Goal: Task Accomplishment & Management: Complete application form

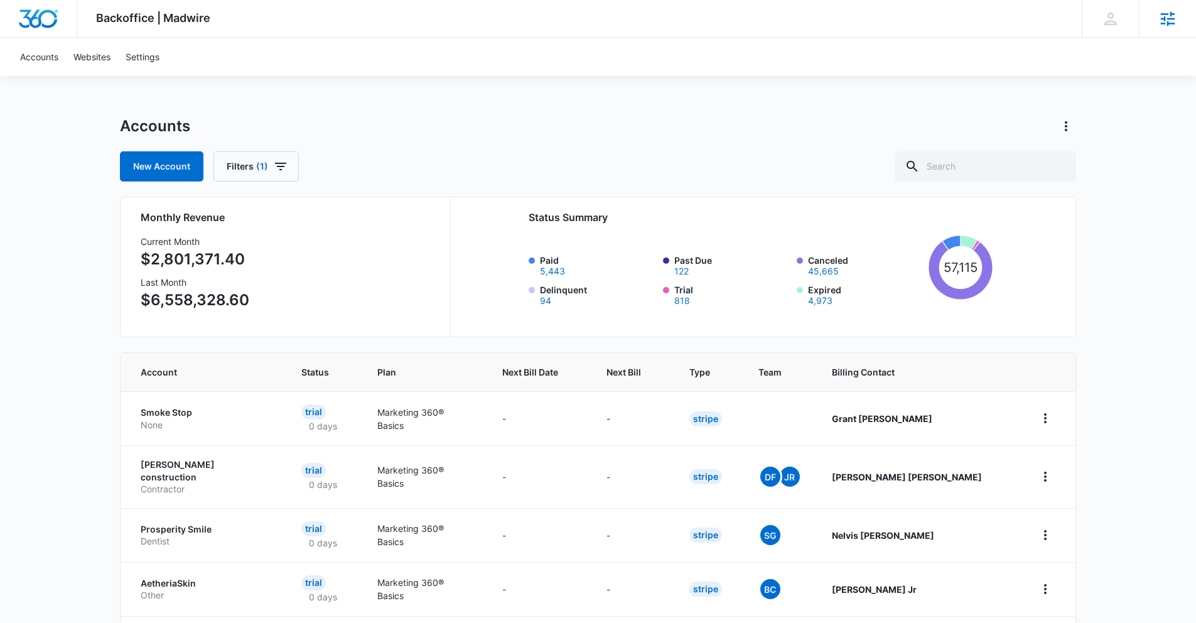
click at [1165, 27] on icon at bounding box center [1167, 18] width 19 height 19
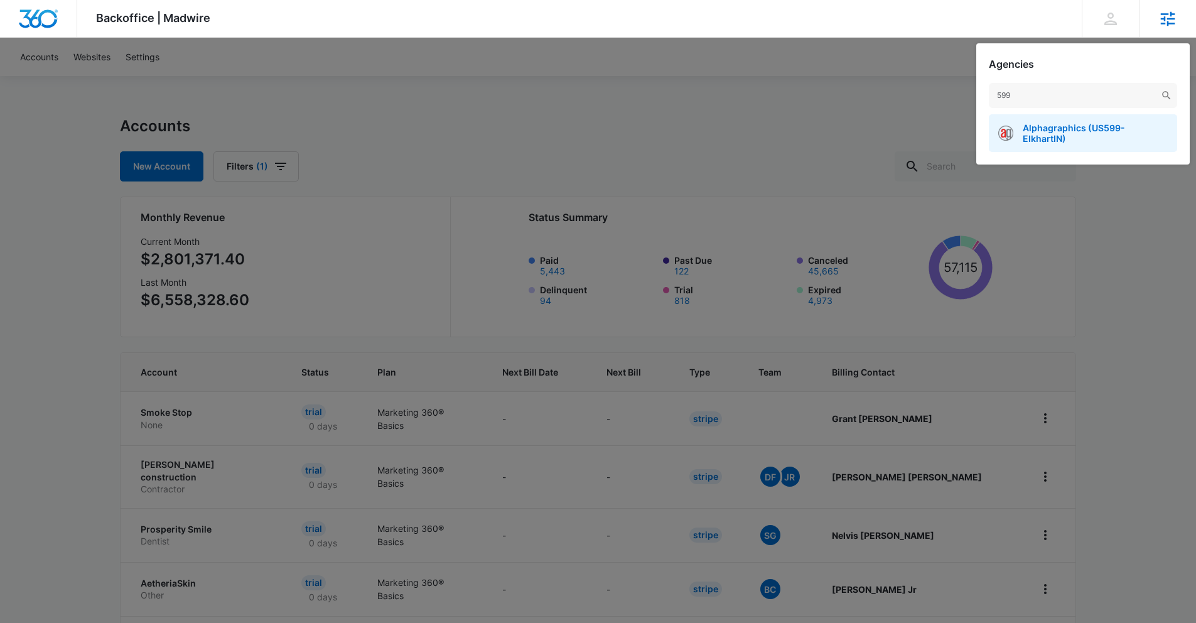
type input "599"
click at [1085, 131] on span "Alphagraphics (US599-ElkhartIN)" at bounding box center [1095, 132] width 145 height 21
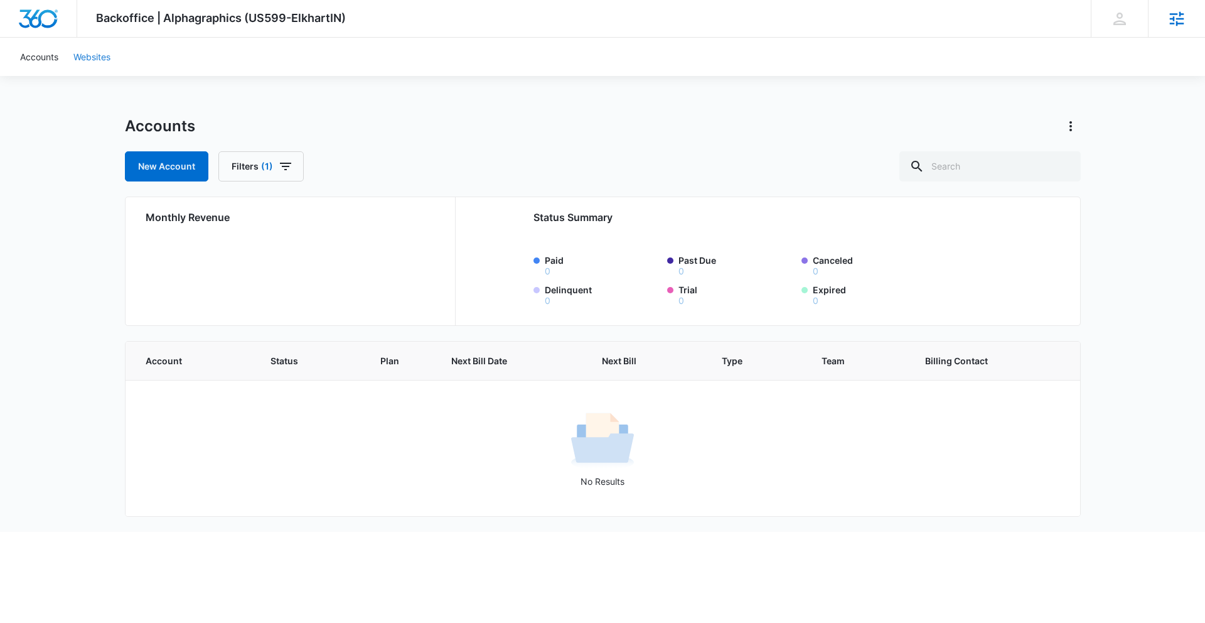
click at [85, 58] on link "Websites" at bounding box center [92, 57] width 52 height 38
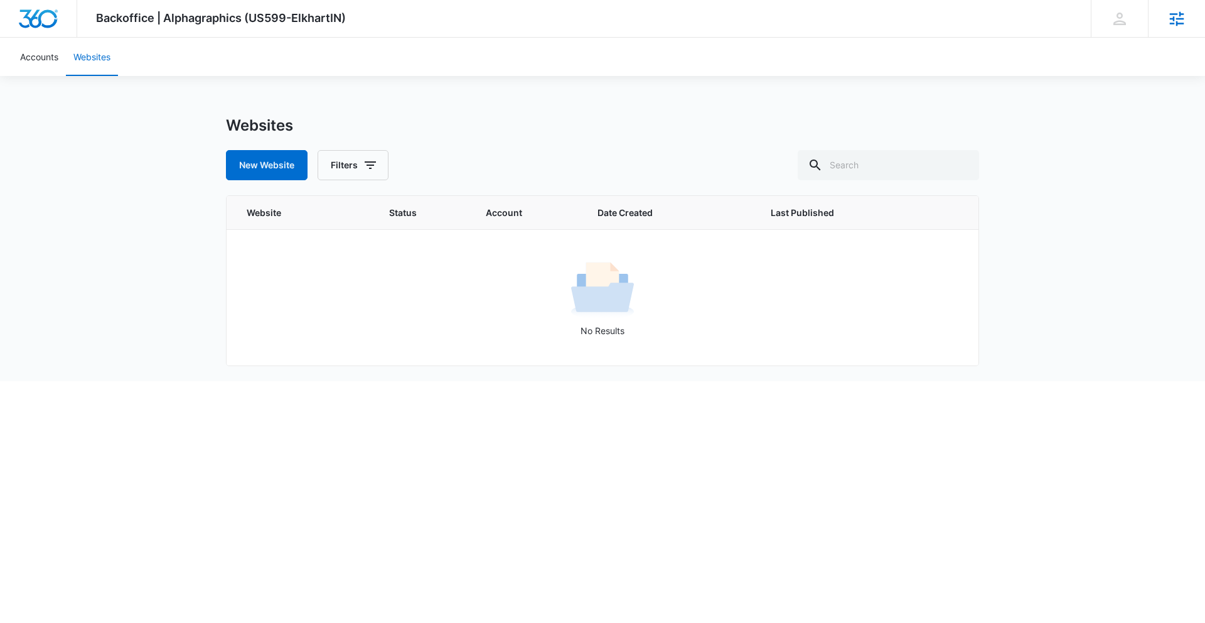
click at [393, 83] on div "Backoffice | Alphagraphics (US599-ElkhartIN) Apps Settings [PERSON_NAME] [PERSO…" at bounding box center [602, 190] width 1205 height 381
click at [284, 163] on button "New Website" at bounding box center [267, 165] width 82 height 30
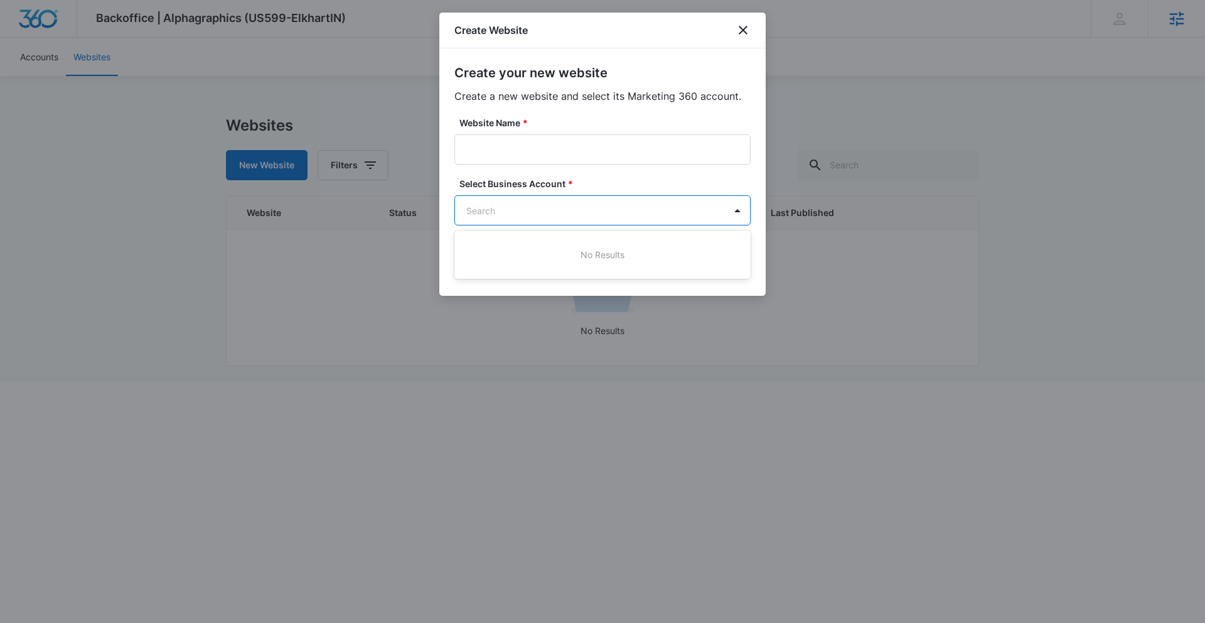
click at [499, 210] on body "Backoffice | Alphagraphics (US599-ElkhartIN) Apps Settings [PERSON_NAME] [PERSO…" at bounding box center [602, 190] width 1205 height 381
click at [742, 31] on div at bounding box center [602, 311] width 1205 height 623
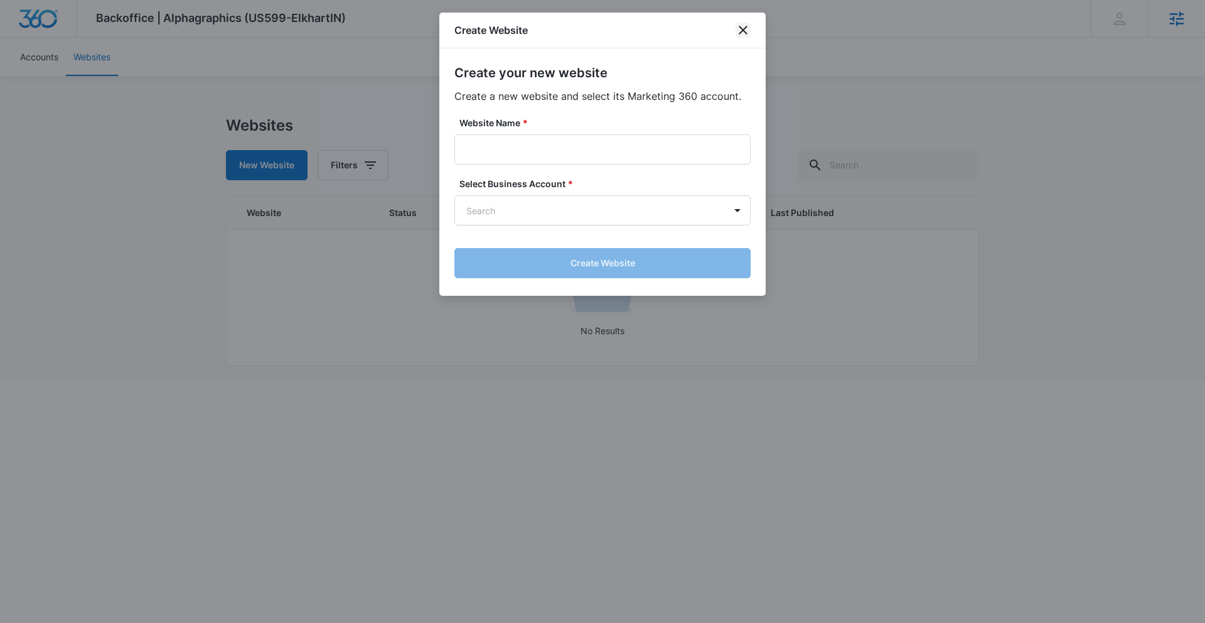
click at [741, 33] on icon "close" at bounding box center [743, 30] width 15 height 15
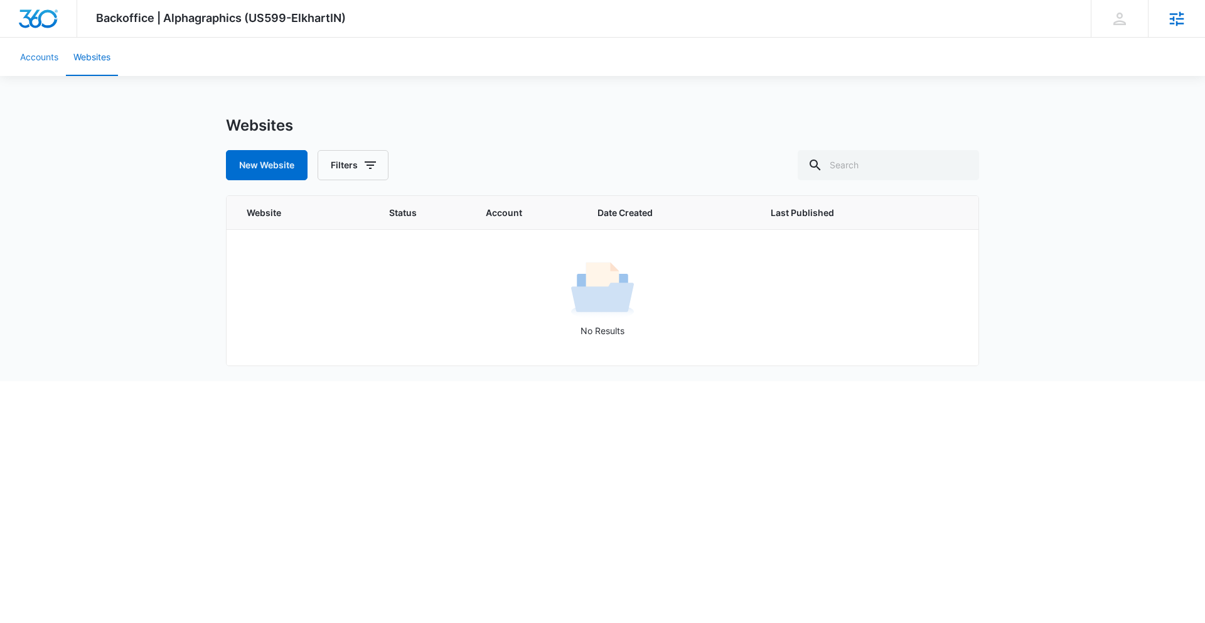
click at [44, 62] on link "Accounts" at bounding box center [39, 57] width 53 height 38
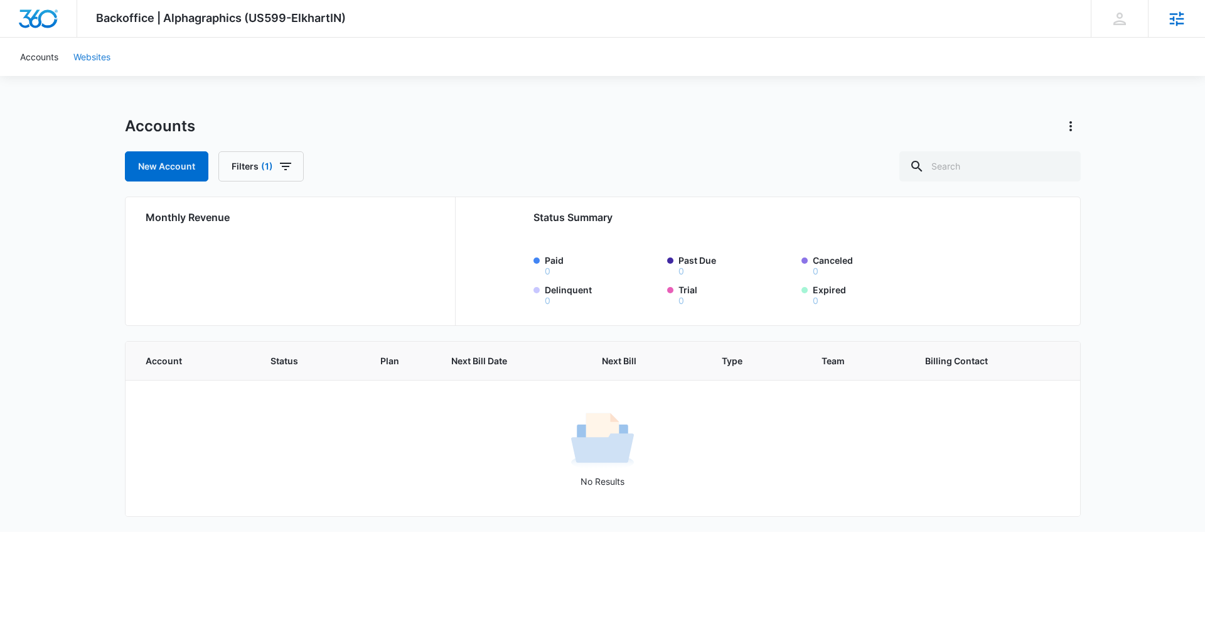
click at [102, 55] on link "Websites" at bounding box center [92, 57] width 52 height 38
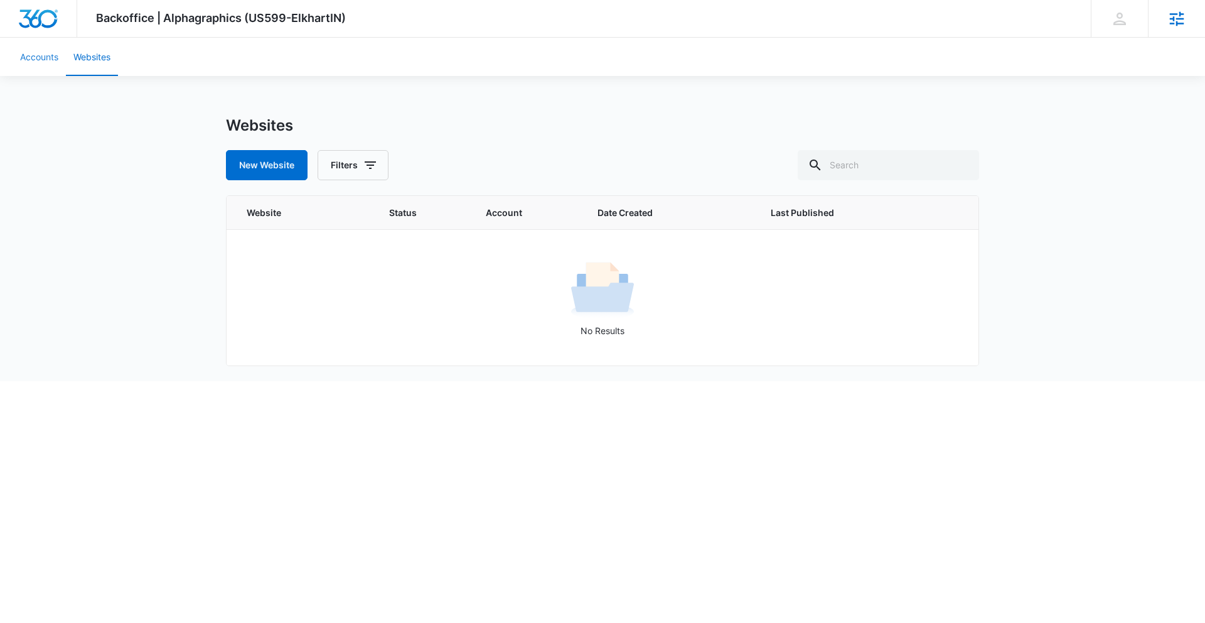
click at [41, 65] on link "Accounts" at bounding box center [39, 57] width 53 height 38
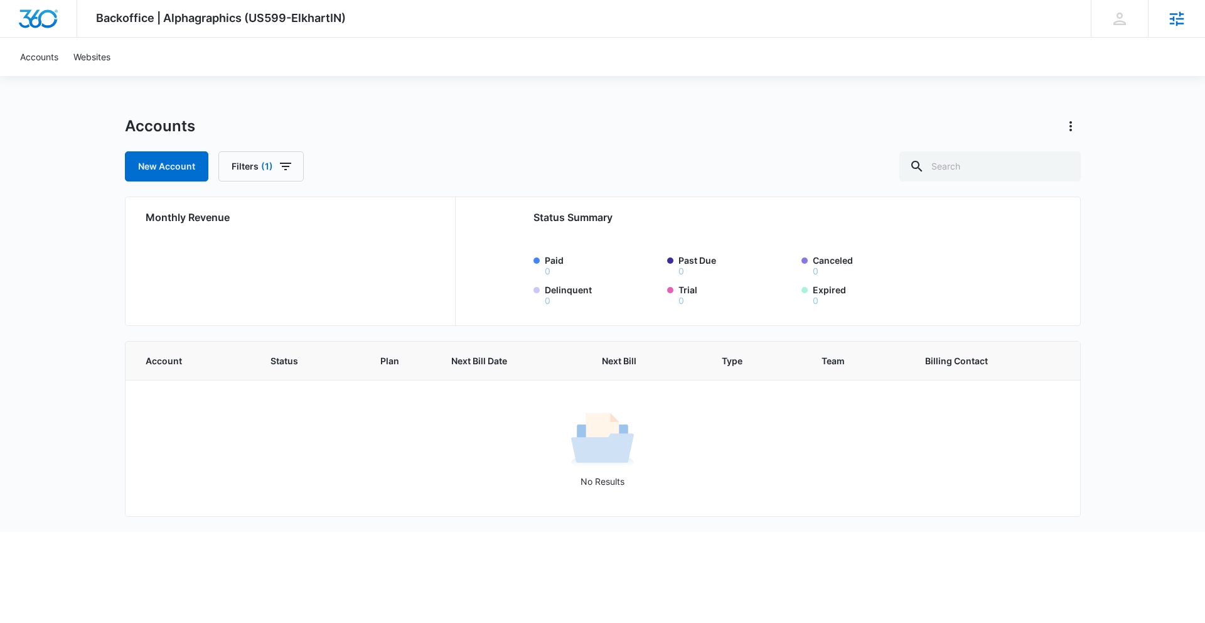
click at [392, 140] on div "Accounts New Account Filters (1)" at bounding box center [603, 148] width 956 height 65
click at [259, 174] on button "Filters (1)" at bounding box center [260, 166] width 85 height 30
click at [364, 244] on icon "Show Billing Type filters" at bounding box center [367, 244] width 15 height 15
click at [385, 168] on div "New Account Filters (1)" at bounding box center [603, 166] width 956 height 30
click at [99, 58] on link "Websites" at bounding box center [92, 57] width 52 height 38
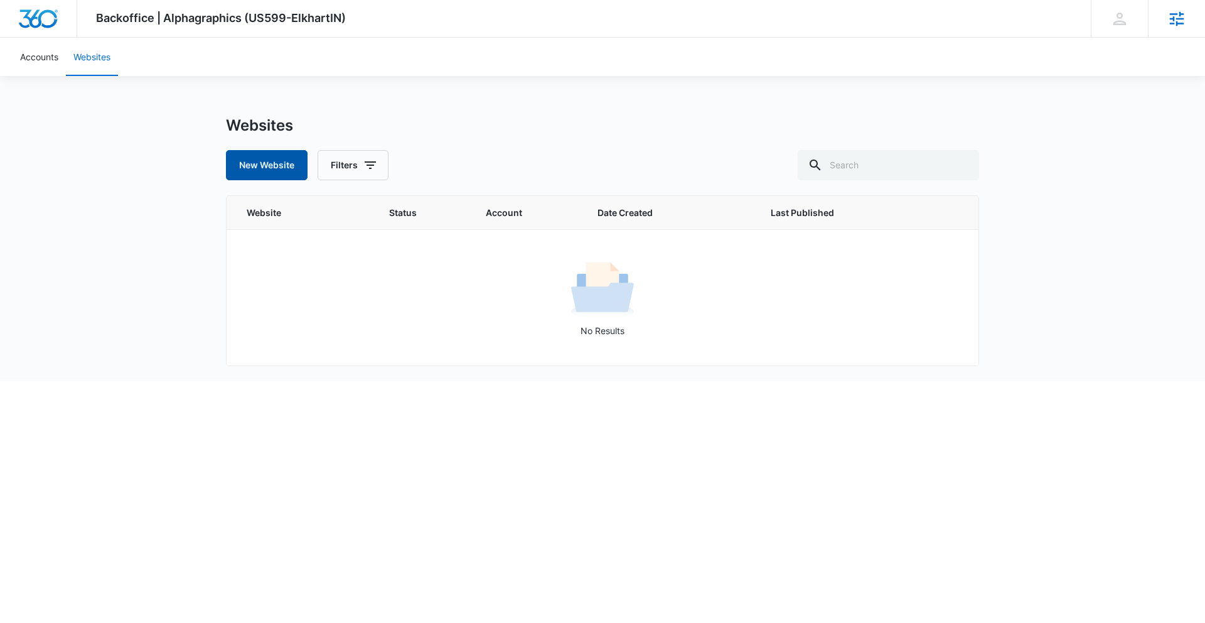
click at [240, 158] on button "New Website" at bounding box center [267, 165] width 82 height 30
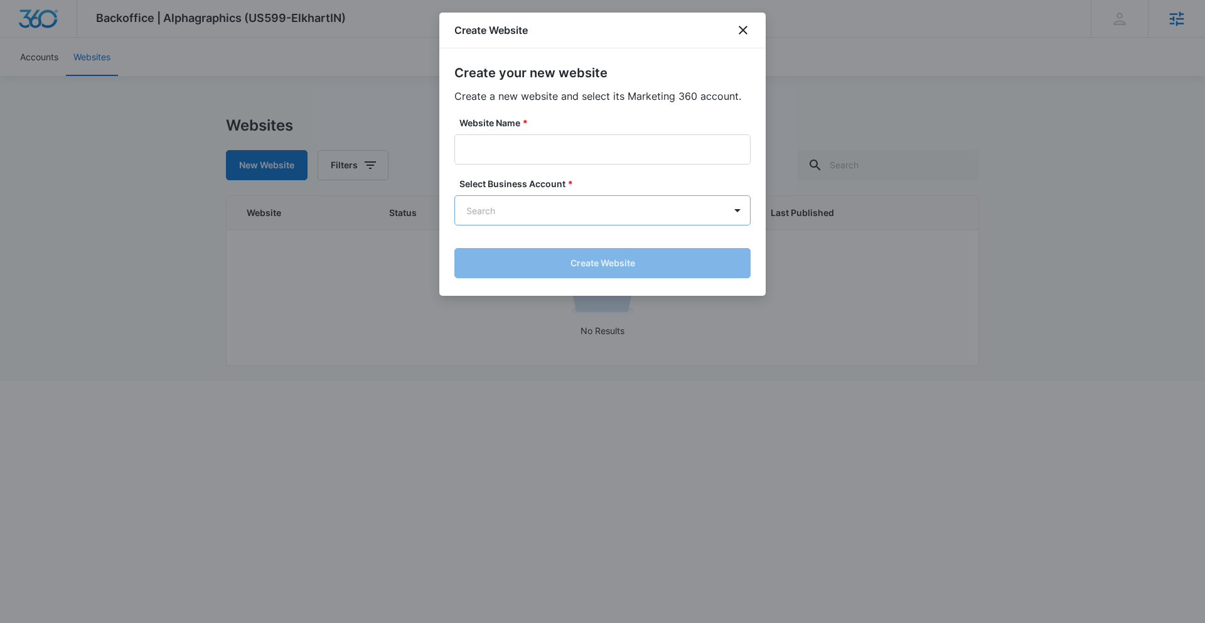
click at [517, 207] on body "Backoffice | Alphagraphics (US599-ElkhartIN) Apps Settings [PERSON_NAME] [PERSO…" at bounding box center [602, 190] width 1205 height 381
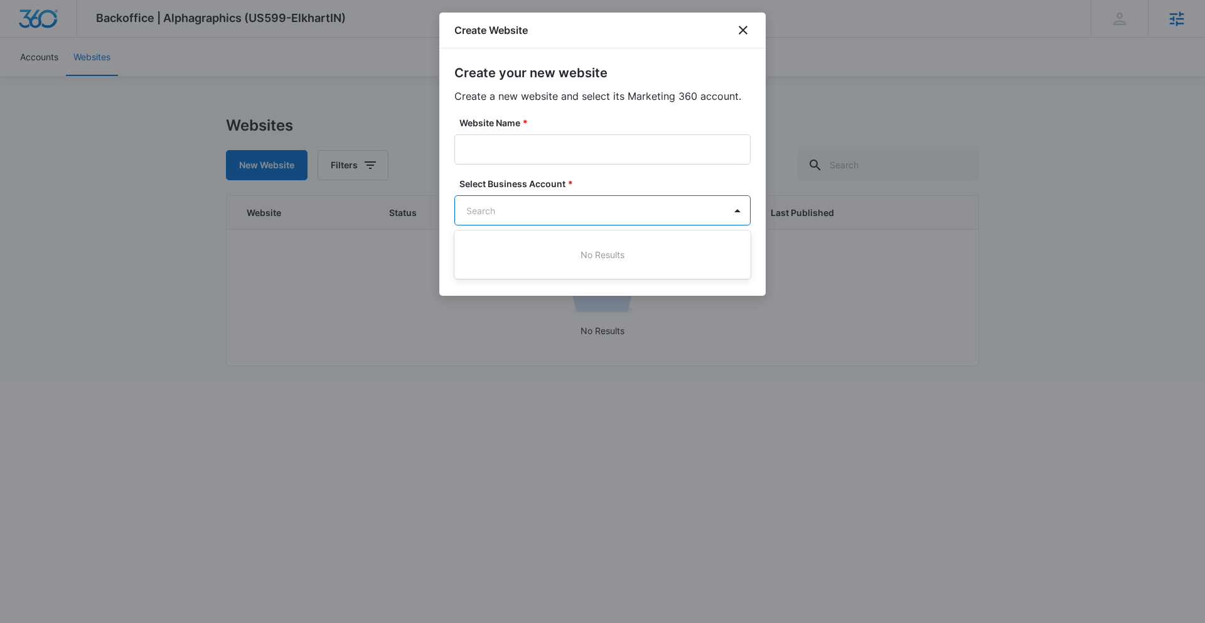
click at [517, 207] on div at bounding box center [602, 311] width 1205 height 623
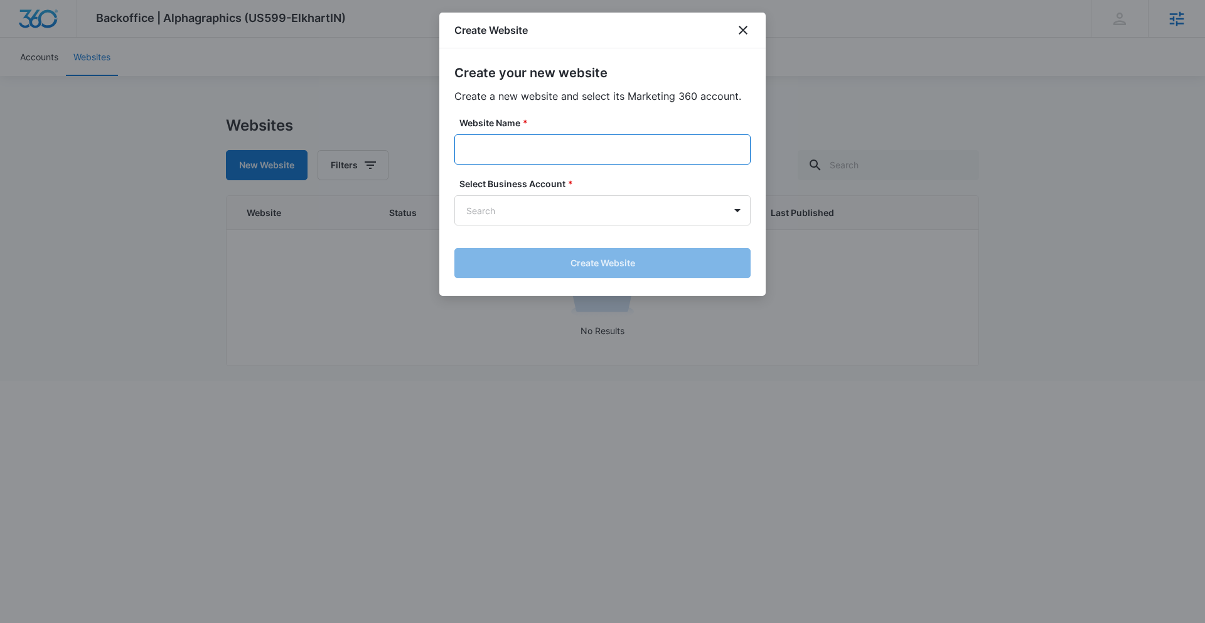
click at [506, 153] on input "Website Name *" at bounding box center [602, 149] width 296 height 30
click at [742, 34] on icon "close" at bounding box center [743, 30] width 15 height 15
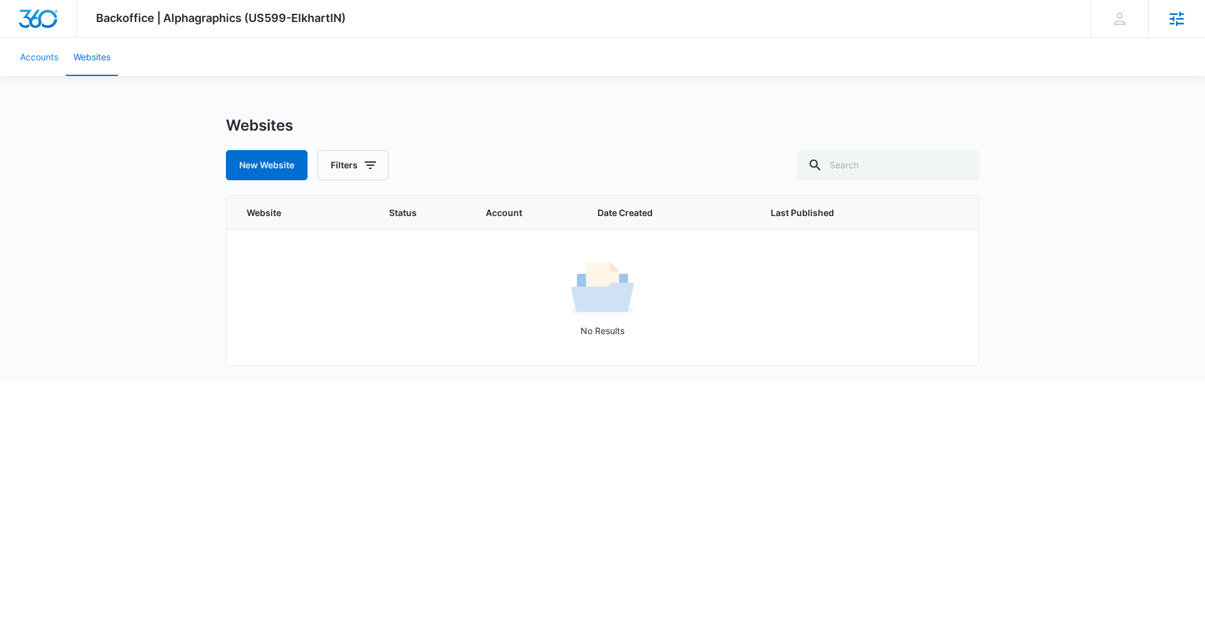
click at [36, 57] on link "Accounts" at bounding box center [39, 57] width 53 height 38
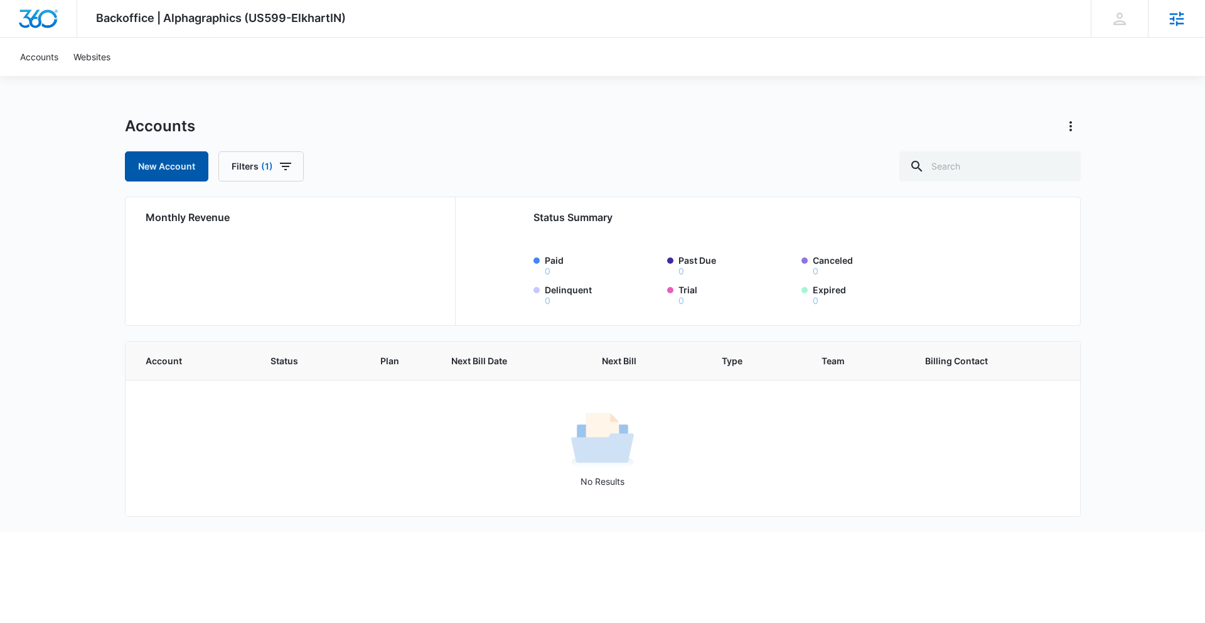
click at [180, 170] on link "New Account" at bounding box center [166, 166] width 83 height 30
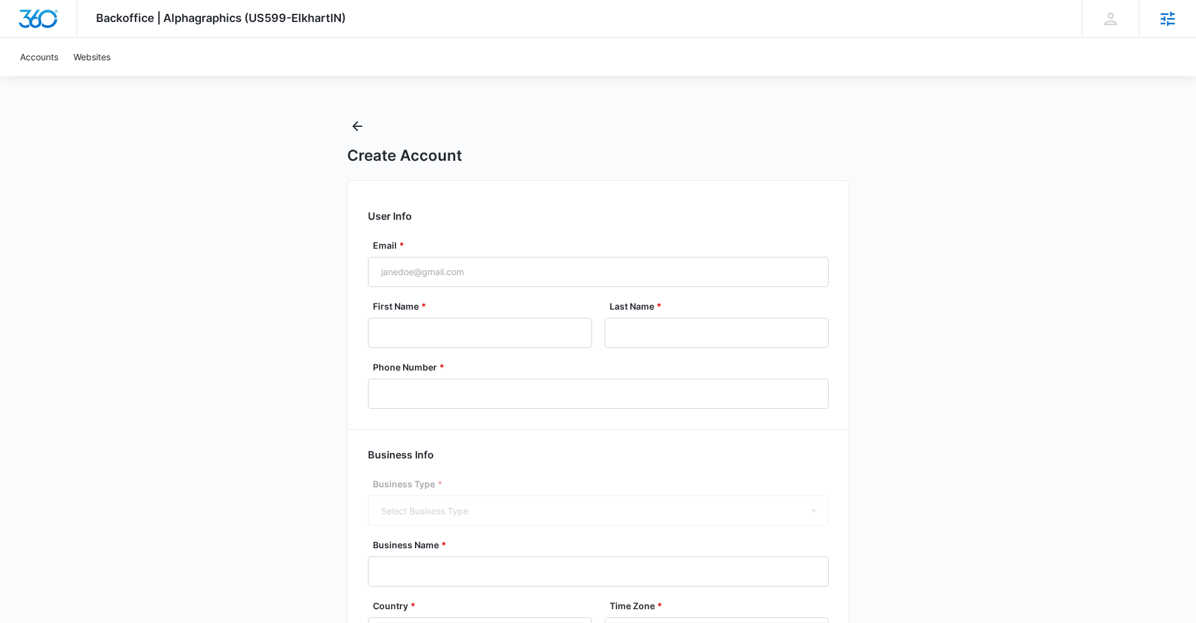
select select "US"
select select "America/[GEOGRAPHIC_DATA]"
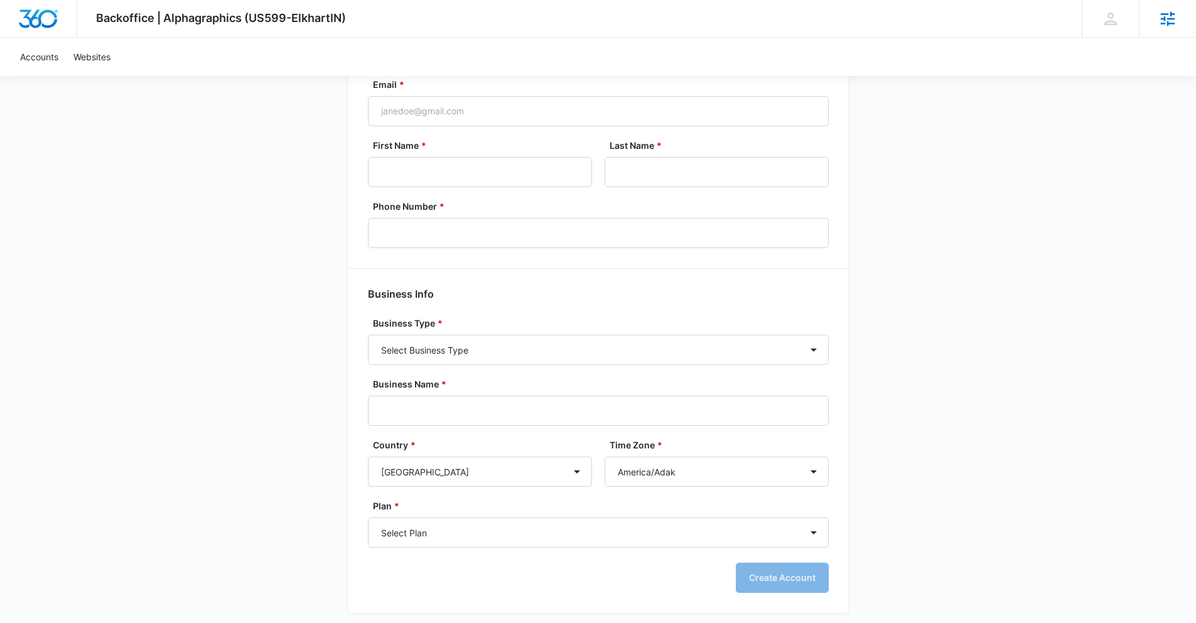
scroll to position [163, 0]
click at [444, 534] on select "Select Plan Free Full Platfrom" at bounding box center [598, 530] width 461 height 30
click at [957, 134] on div "Backoffice | Alphagraphics (US599-ElkhartIN) Apps Settings [PERSON_NAME] [PERSO…" at bounding box center [598, 231] width 1196 height 789
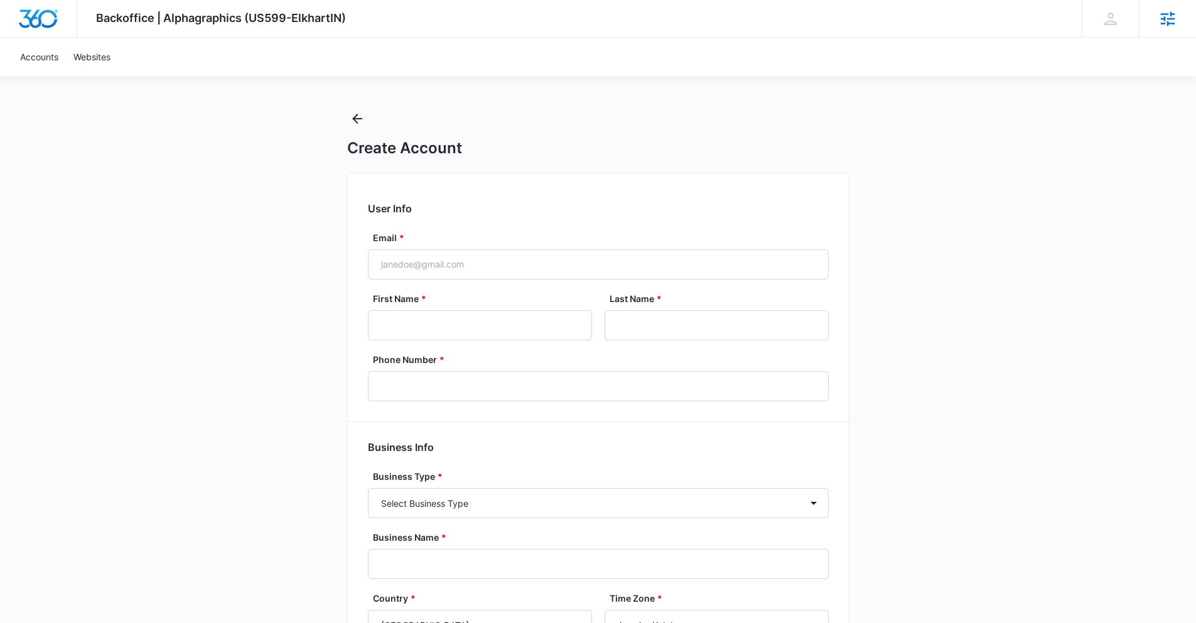
scroll to position [0, 0]
